Goal: Transaction & Acquisition: Purchase product/service

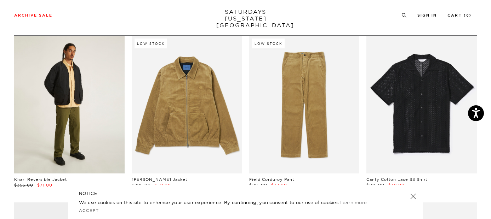
scroll to position [30, 1]
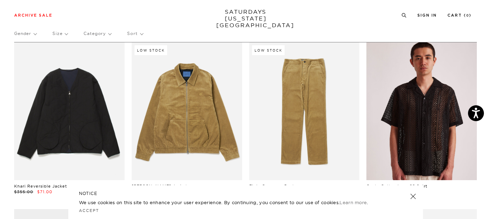
click at [405, 110] on link at bounding box center [421, 111] width 110 height 138
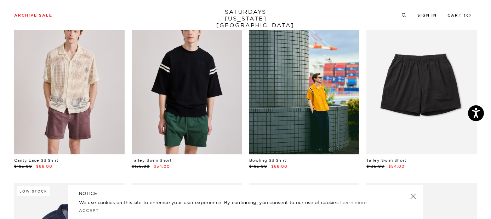
scroll to position [373, 0]
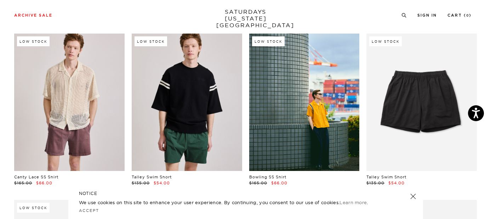
click at [202, 97] on link at bounding box center [187, 103] width 110 height 138
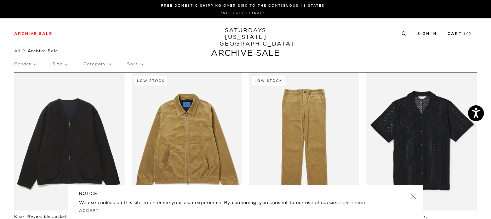
click at [62, 65] on p "Size" at bounding box center [59, 64] width 15 height 16
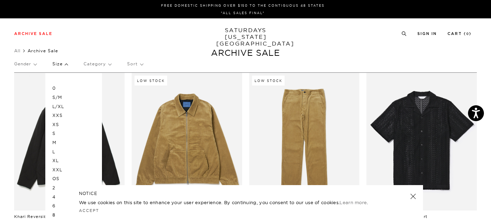
click at [69, 147] on p "M" at bounding box center [73, 142] width 42 height 9
click at [68, 151] on p "L" at bounding box center [73, 152] width 42 height 9
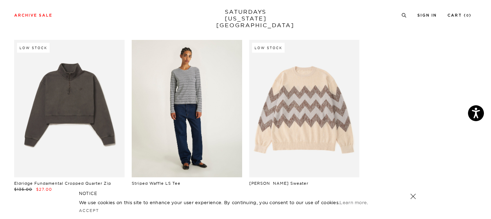
scroll to position [3418, 2]
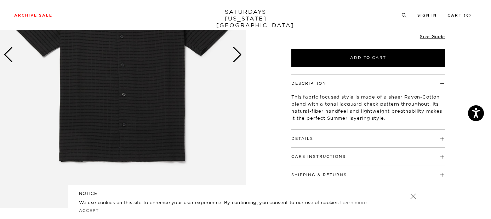
scroll to position [58, 0]
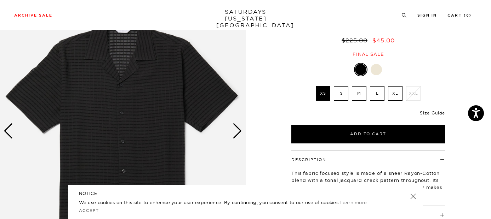
click at [361, 92] on label "M" at bounding box center [359, 93] width 15 height 15
click at [0, 0] on input "M" at bounding box center [0, 0] width 0 height 0
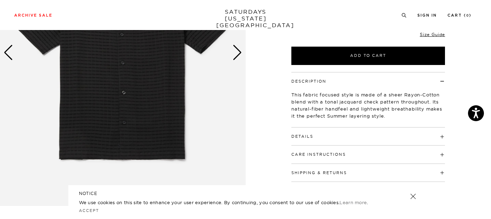
scroll to position [143, 0]
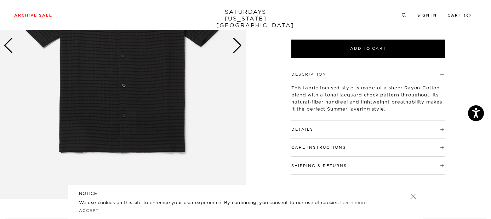
click at [369, 126] on h4 "Details" at bounding box center [368, 127] width 154 height 12
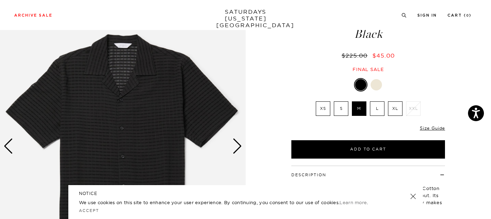
scroll to position [0, 1]
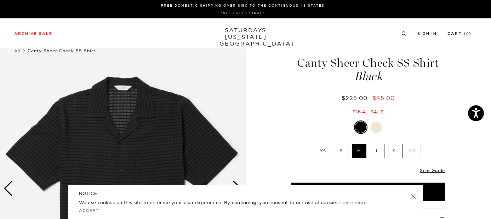
click at [10, 185] on div "Previous slide" at bounding box center [9, 189] width 10 height 16
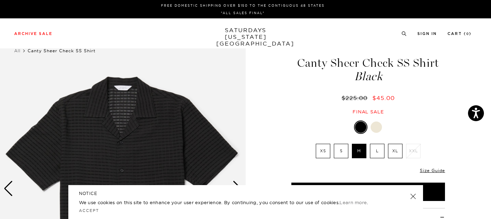
click at [10, 185] on div "Previous slide" at bounding box center [9, 189] width 10 height 16
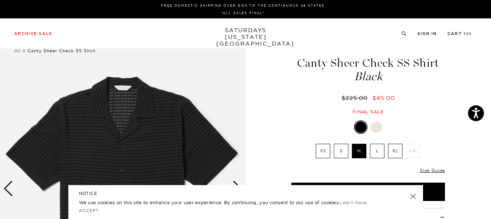
click at [10, 185] on div "Previous slide" at bounding box center [9, 189] width 10 height 16
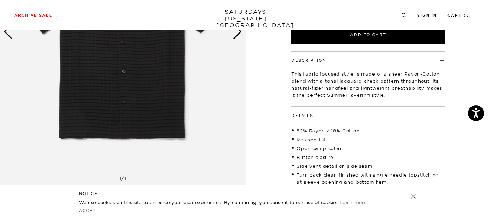
scroll to position [33, 1]
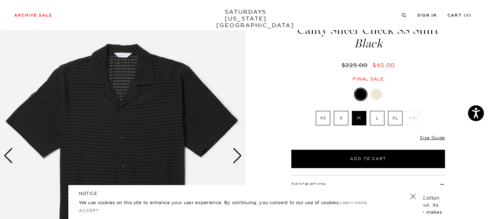
click at [153, 86] on img at bounding box center [123, 156] width 246 height 307
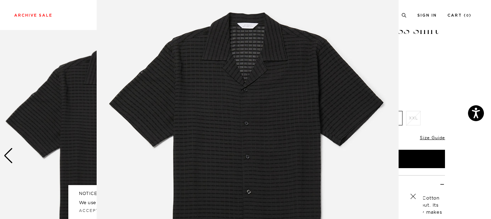
scroll to position [35, 0]
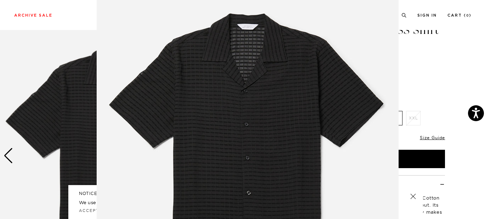
click at [427, 55] on figure at bounding box center [245, 109] width 491 height 219
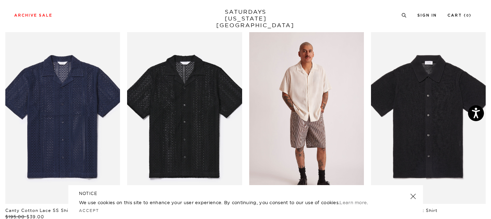
scroll to position [412, 1]
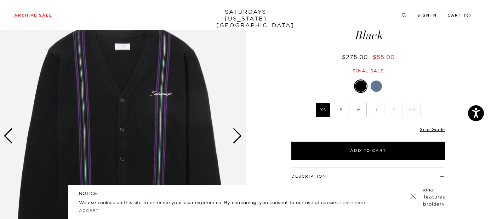
scroll to position [89, 0]
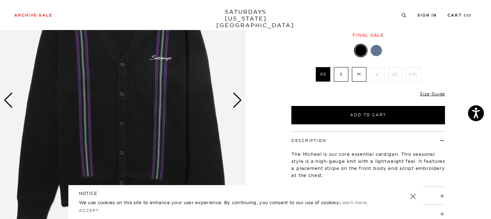
click at [375, 52] on div at bounding box center [376, 50] width 11 height 11
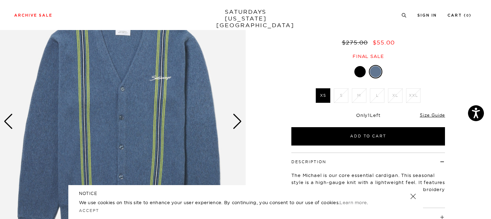
scroll to position [80, 0]
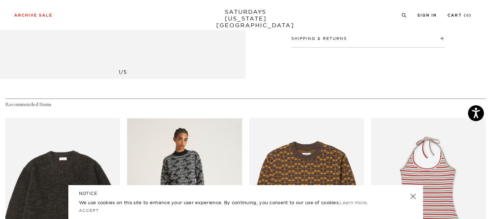
scroll to position [108, 0]
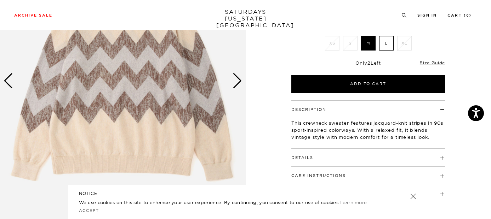
click at [238, 80] on div "Next slide" at bounding box center [238, 81] width 10 height 16
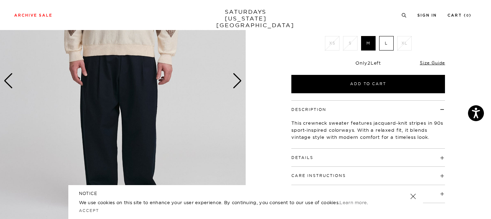
click at [238, 80] on div "Next slide" at bounding box center [238, 81] width 10 height 16
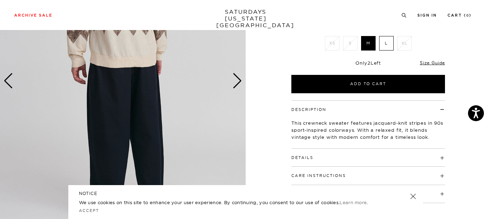
click at [11, 80] on div "Previous slide" at bounding box center [9, 81] width 10 height 16
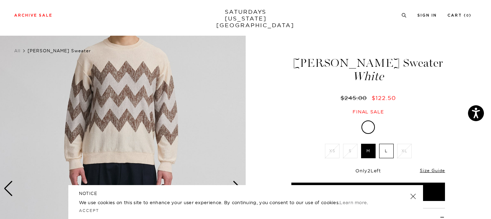
scroll to position [64, 0]
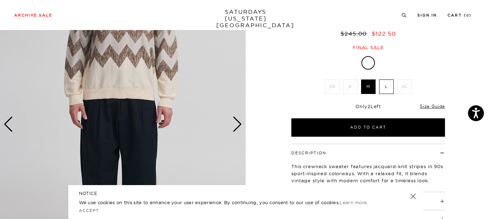
click at [238, 126] on div "Next slide" at bounding box center [238, 125] width 10 height 16
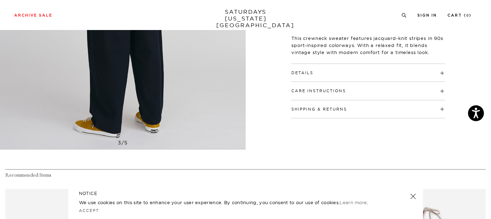
scroll to position [181, 0]
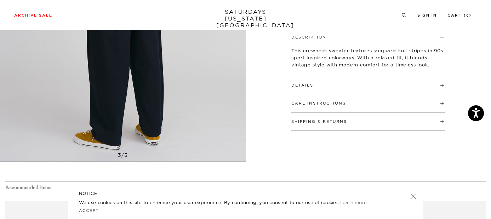
click at [314, 88] on h4 "Details" at bounding box center [368, 82] width 154 height 12
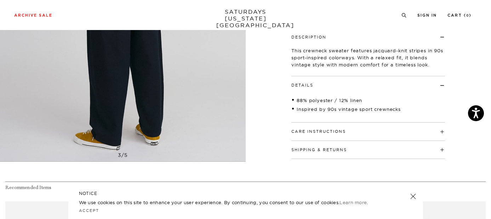
click at [314, 125] on h4 "Care Instructions" at bounding box center [368, 129] width 154 height 12
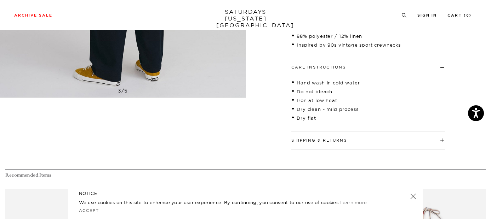
scroll to position [281, 0]
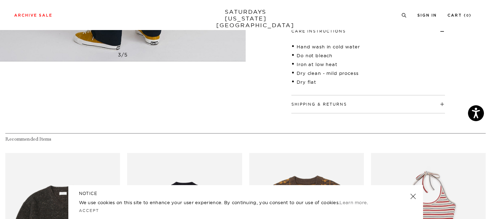
click at [322, 108] on div "Shipping & Returns Free shipping to the 48 contiguous states on orders over $15…" at bounding box center [368, 105] width 154 height 18
click at [329, 98] on h4 "Shipping & Returns" at bounding box center [368, 102] width 154 height 12
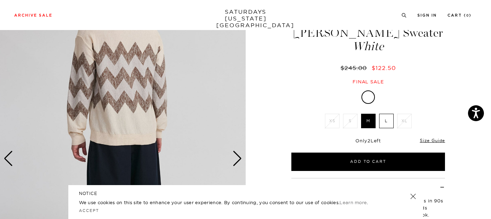
scroll to position [0, 0]
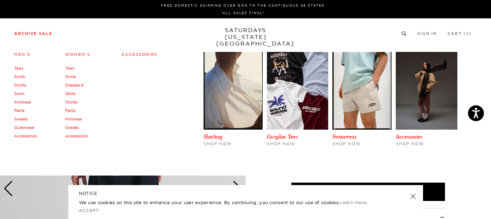
click at [29, 34] on link "Archive Sale" at bounding box center [33, 34] width 38 height 4
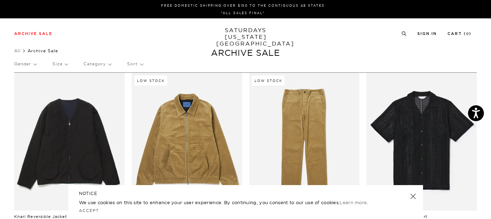
click at [253, 34] on link "SATURDAYS NEW YORK CITY" at bounding box center [245, 37] width 58 height 20
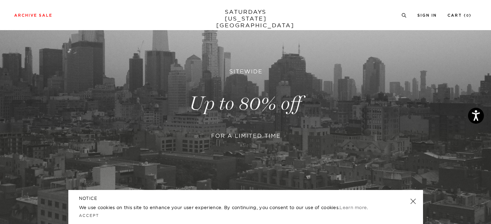
scroll to position [235, 0]
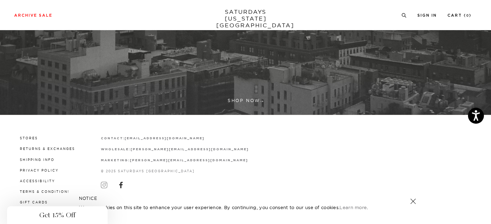
click at [104, 184] on div "Close dialog Be the first to know. Subscribe to emails and receive 15% off your…" at bounding box center [245, 112] width 491 height 224
click at [104, 184] on icon at bounding box center [104, 185] width 6 height 6
